Goal: Navigation & Orientation: Find specific page/section

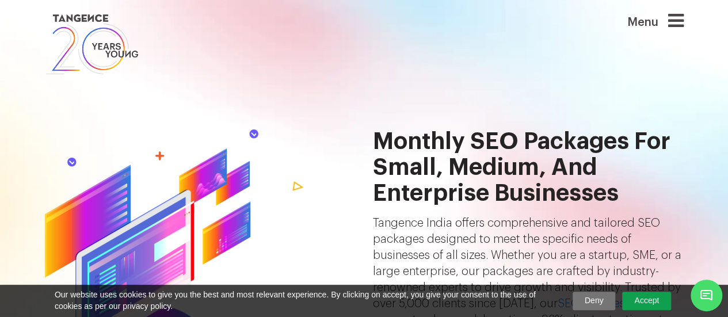
click at [471, 56] on link at bounding box center [310, 45] width 530 height 66
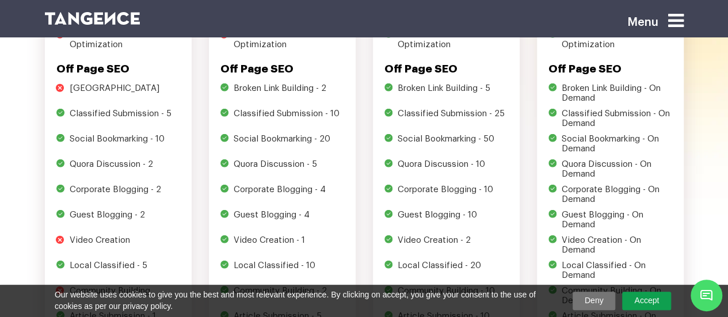
scroll to position [1129, 0]
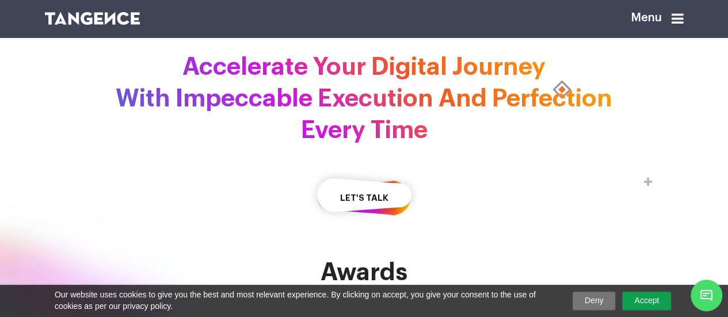
scroll to position [2357, 0]
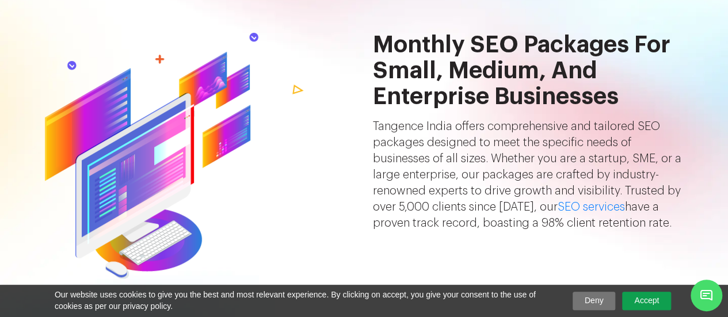
scroll to position [2, 0]
